Goal: Task Accomplishment & Management: Manage account settings

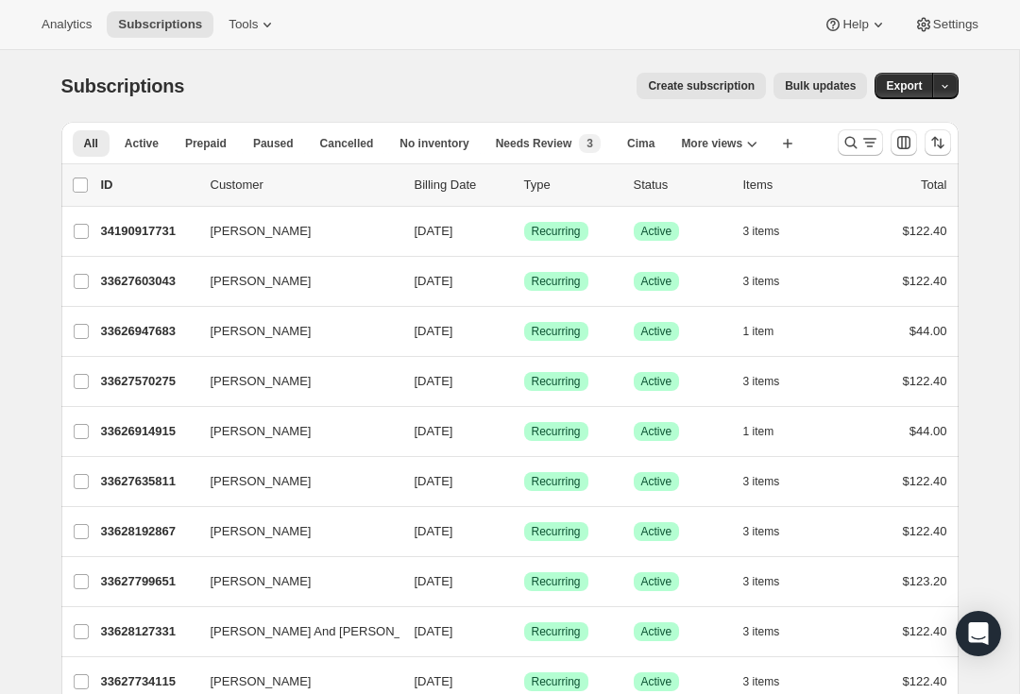
click at [858, 143] on icon "Search and filter results" at bounding box center [851, 142] width 19 height 19
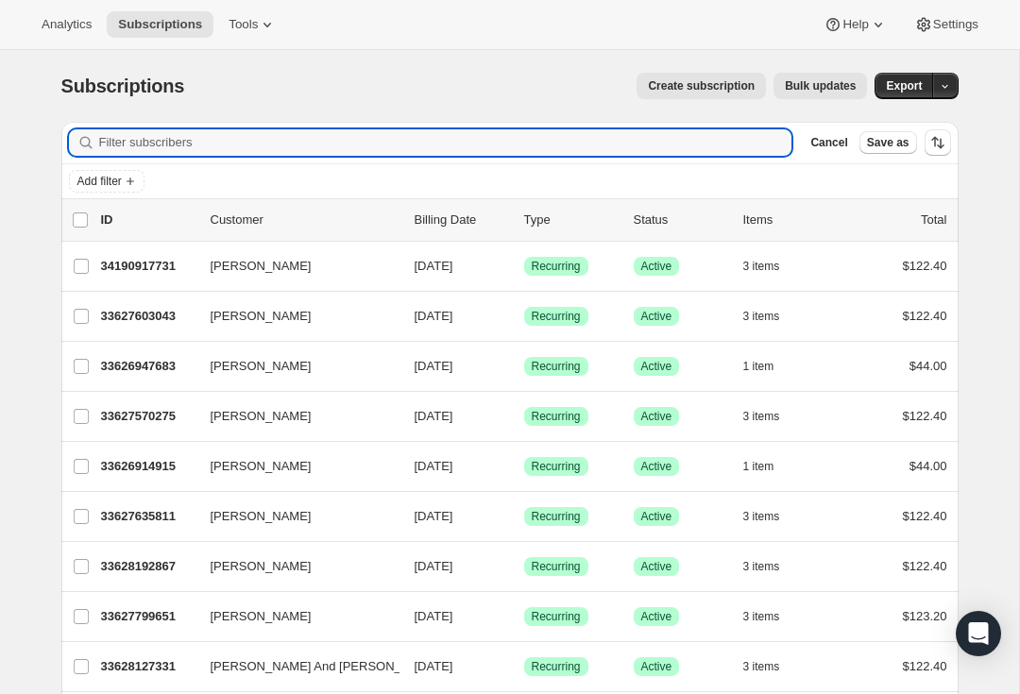
click at [395, 130] on input "Filter subscribers" at bounding box center [446, 142] width 694 height 26
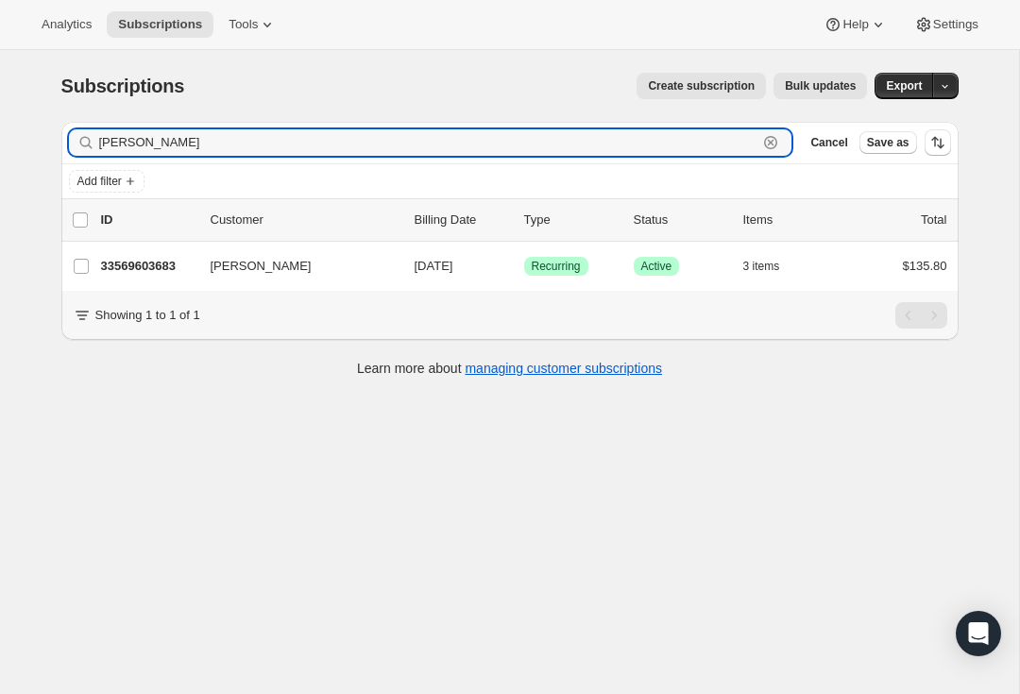
type input "[PERSON_NAME]"
click at [140, 268] on p "33569603683" at bounding box center [148, 266] width 94 height 19
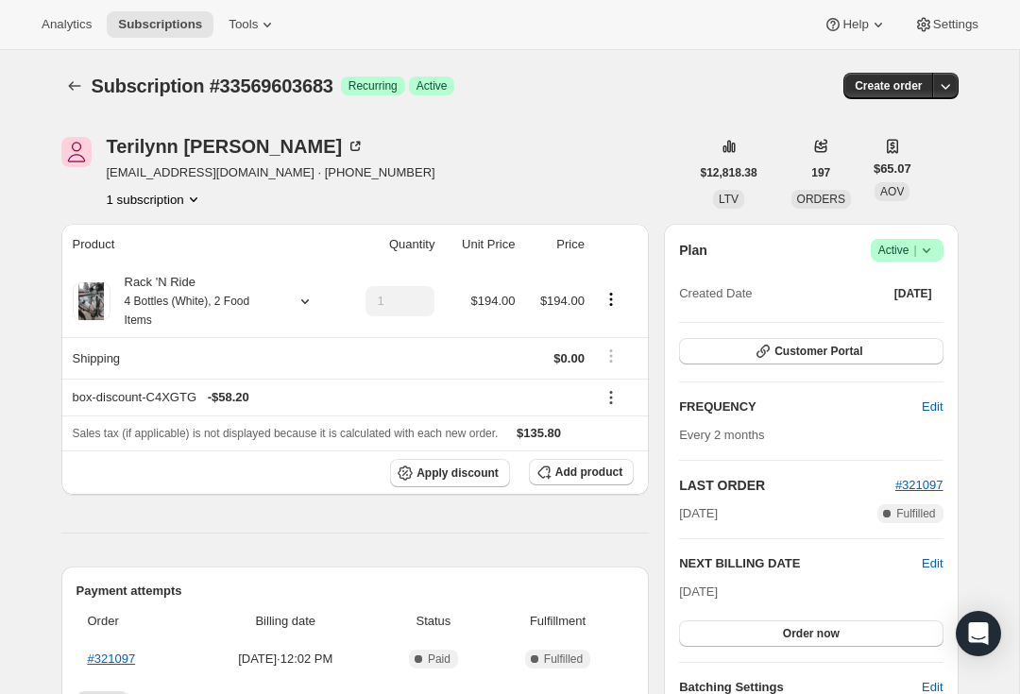
click at [924, 484] on span "#321097" at bounding box center [920, 485] width 48 height 14
click at [309, 286] on div "Rack 'N Ride 4 Bottles (White), 2 Food Items" at bounding box center [204, 301] width 263 height 57
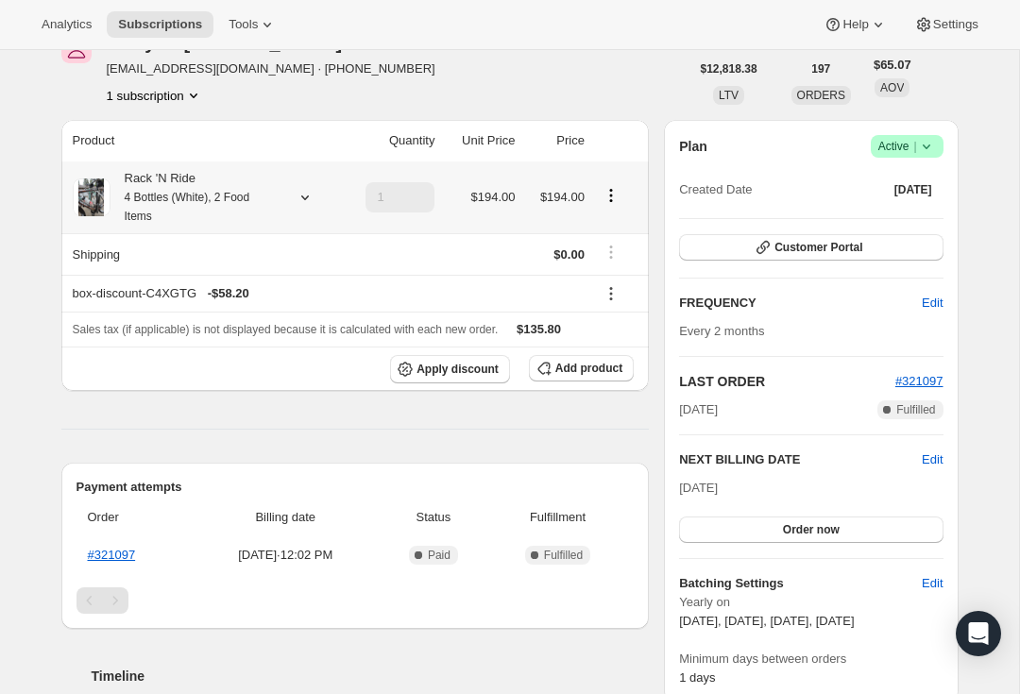
scroll to position [75, 0]
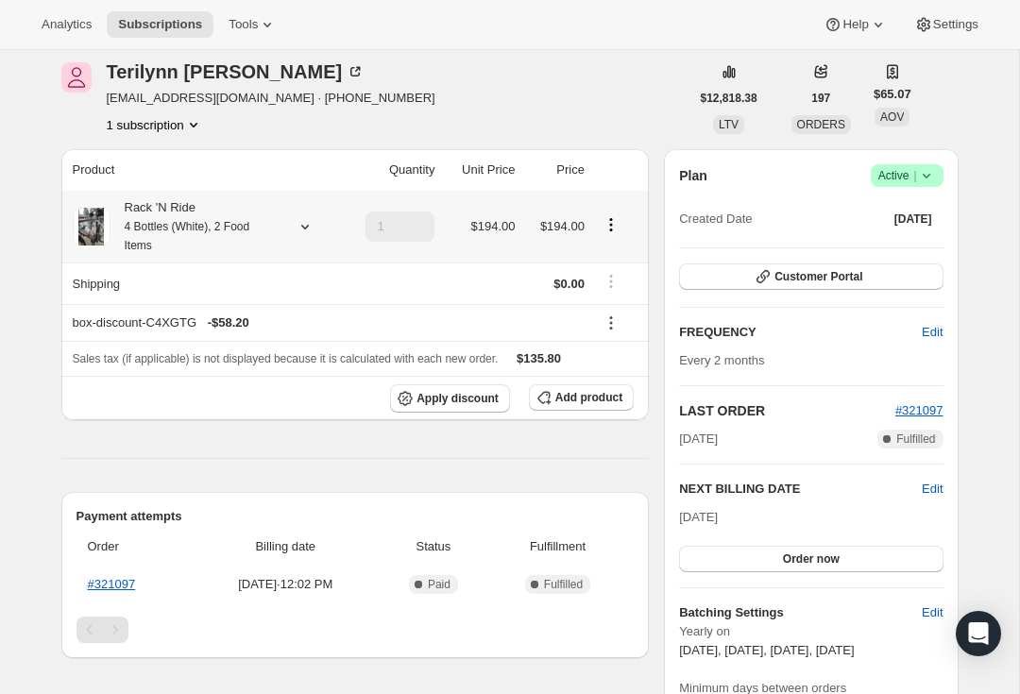
click at [250, 220] on small "4 Bottles (White), 2 Food Items" at bounding box center [188, 236] width 126 height 32
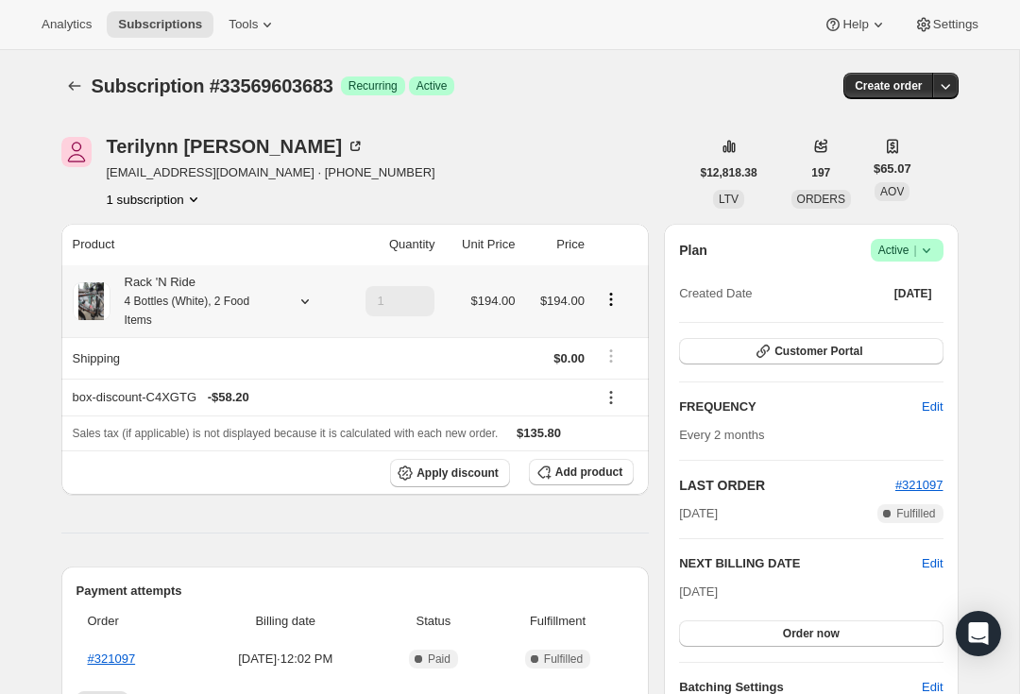
scroll to position [0, 0]
click at [120, 193] on button "1 subscription" at bounding box center [155, 199] width 96 height 19
click at [181, 151] on div "[PERSON_NAME]" at bounding box center [236, 146] width 259 height 19
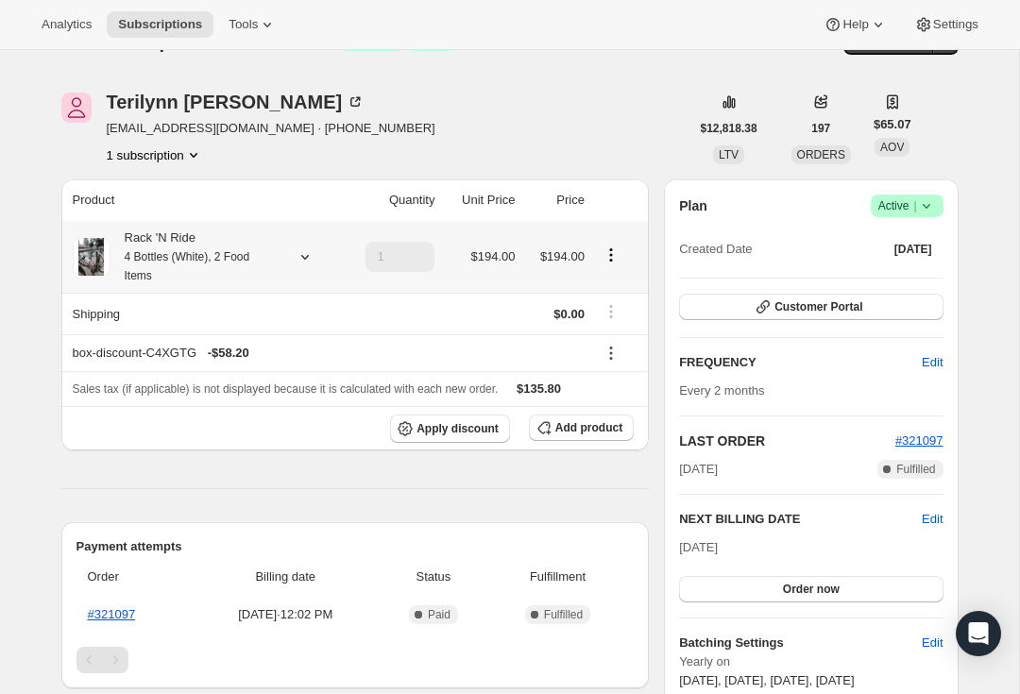
scroll to position [61, 0]
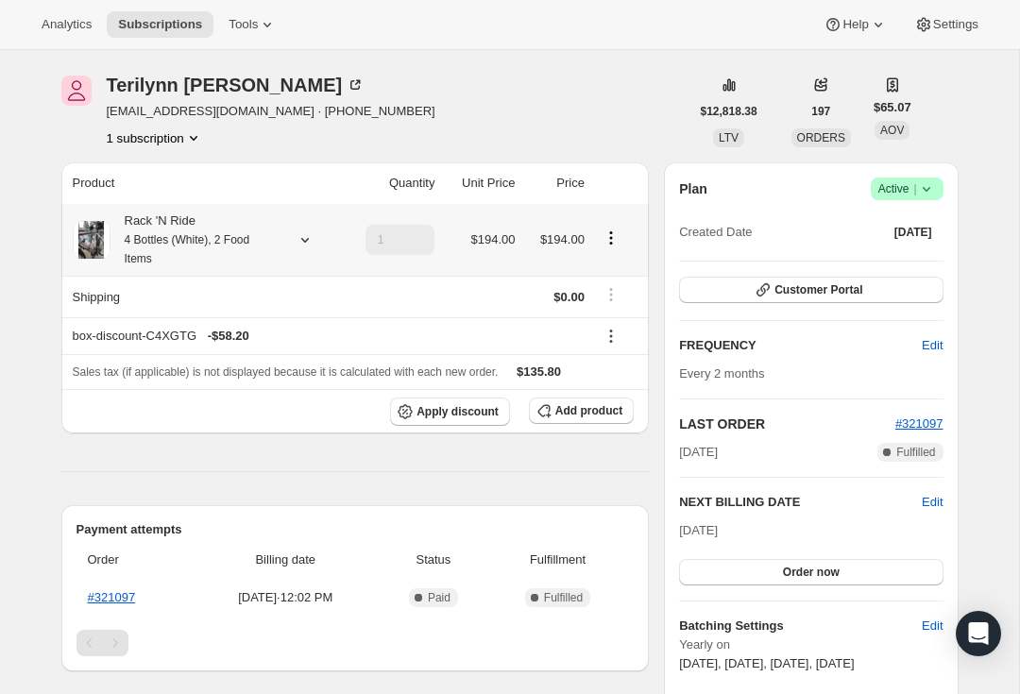
click at [183, 78] on div "[PERSON_NAME]" at bounding box center [236, 85] width 259 height 19
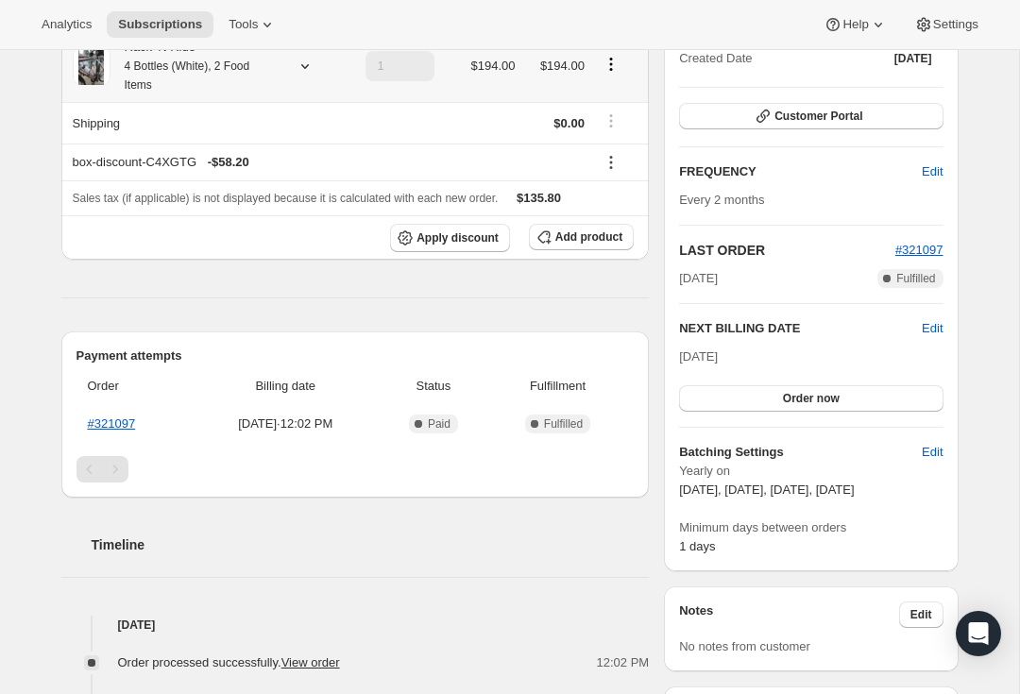
scroll to position [233, 0]
